Goal: Information Seeking & Learning: Learn about a topic

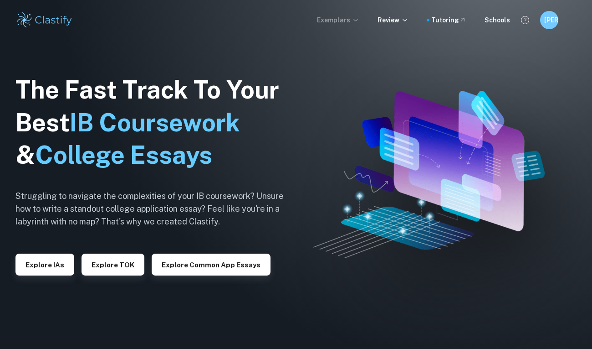
click at [351, 19] on p "Exemplars" at bounding box center [338, 20] width 42 height 10
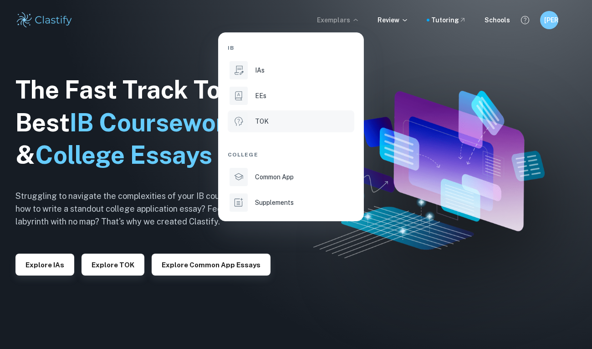
click at [308, 116] on div "TOK" at bounding box center [304, 121] width 98 height 10
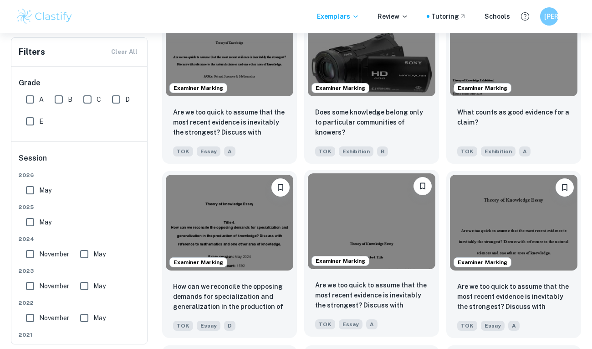
scroll to position [1324, 0]
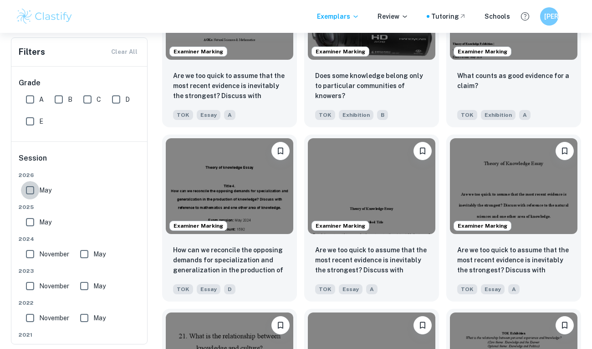
click at [31, 186] on input "May" at bounding box center [30, 190] width 18 height 18
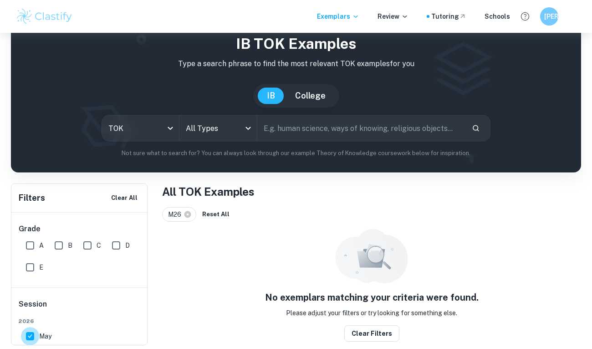
click at [28, 332] on input "May" at bounding box center [30, 336] width 18 height 18
checkbox input "false"
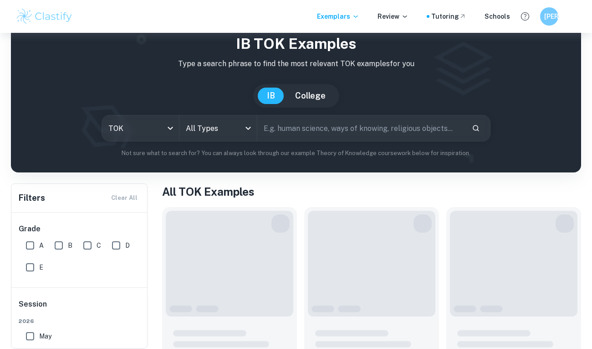
scroll to position [133, 0]
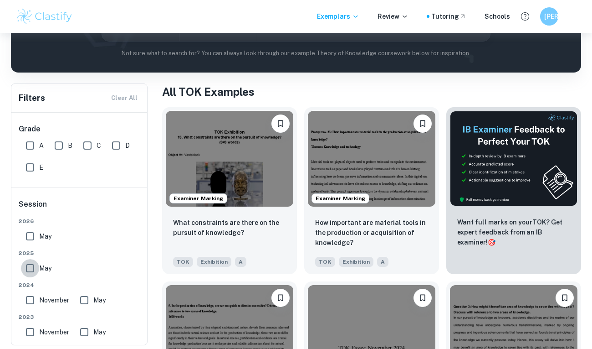
click at [27, 268] on input "May" at bounding box center [30, 268] width 18 height 18
checkbox input "true"
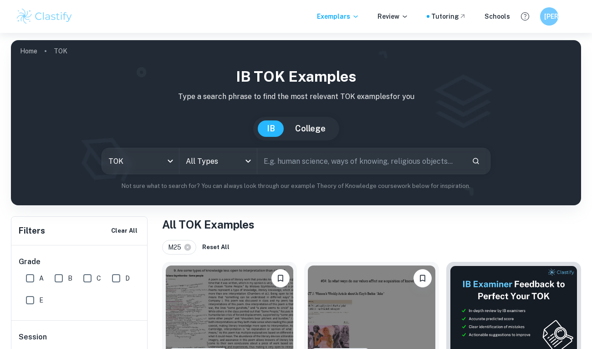
scroll to position [0, 0]
click at [312, 170] on input "text" at bounding box center [361, 161] width 207 height 26
paste input "Does acquiring knowledge destroy our sense of wonder? Discuss with reference to…"
type input "Does acquiring knowledge destroy our sense of wonder? Discuss with reference to…"
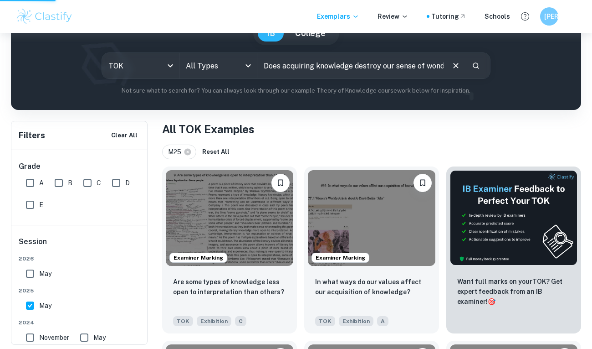
scroll to position [98, 0]
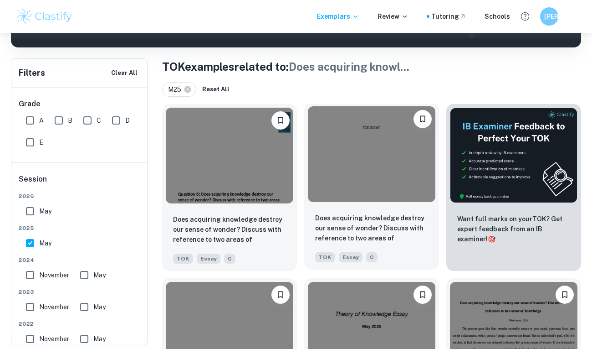
scroll to position [410, 0]
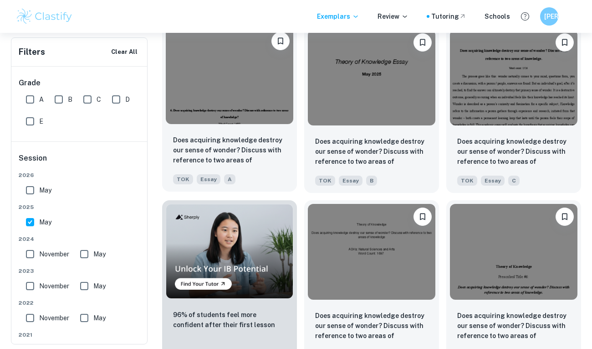
click at [266, 94] on img at bounding box center [230, 76] width 128 height 96
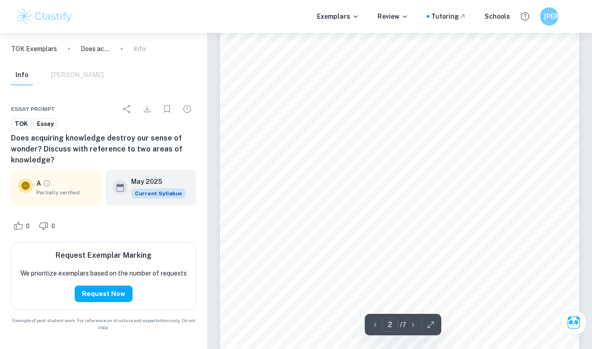
scroll to position [613, 0]
click at [369, 267] on div "Knowledge is often seen as an essential vehicle for understanding the world, ye…" at bounding box center [400, 253] width 360 height 508
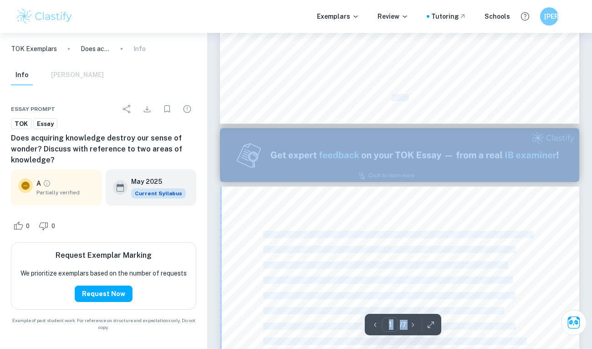
type input "2"
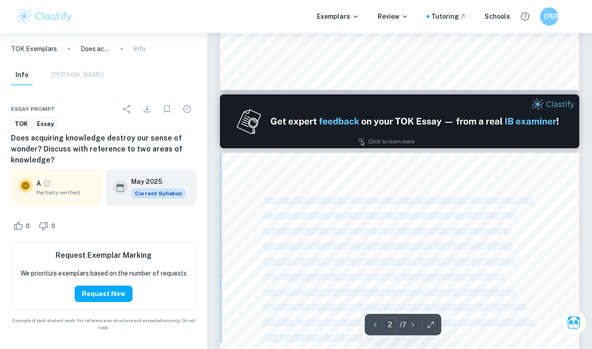
drag, startPoint x: 295, startPoint y: 178, endPoint x: 259, endPoint y: 202, distance: 43.7
copy div "Knowledge is often seen as an essential vehicle for understanding the world, ye…"
